Goal: Find specific page/section: Find specific page/section

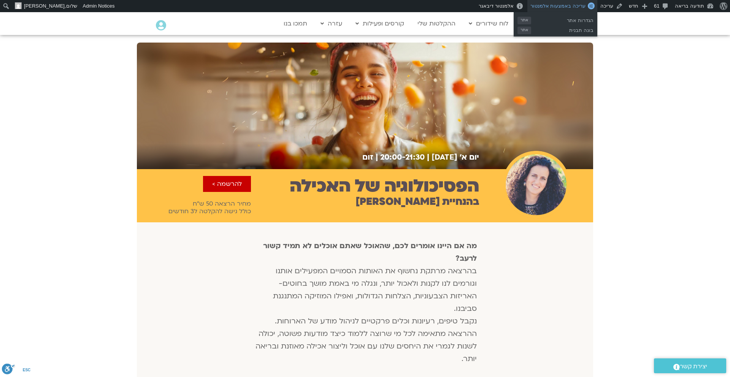
click at [569, 5] on span "עריכה באמצעות אלמנטור" at bounding box center [557, 6] width 55 height 6
